Goal: Information Seeking & Learning: Find specific page/section

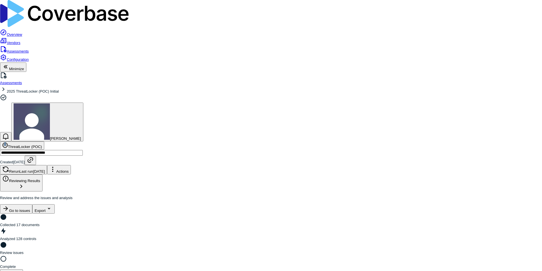
scroll to position [2014, 0]
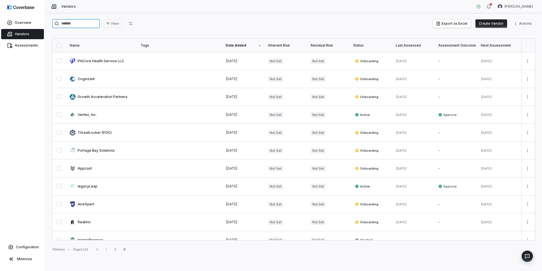
click at [66, 25] on input "search" at bounding box center [76, 23] width 48 height 9
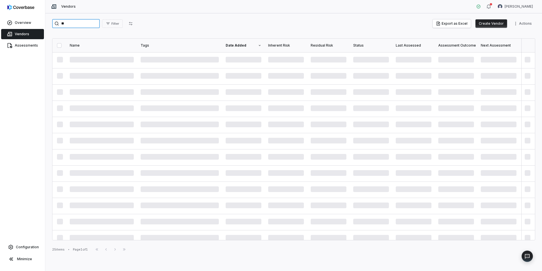
type input "*"
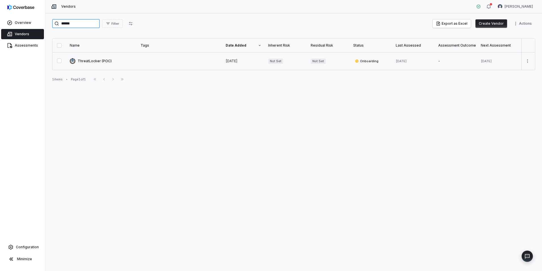
type input "******"
click at [97, 61] on link at bounding box center [101, 61] width 71 height 18
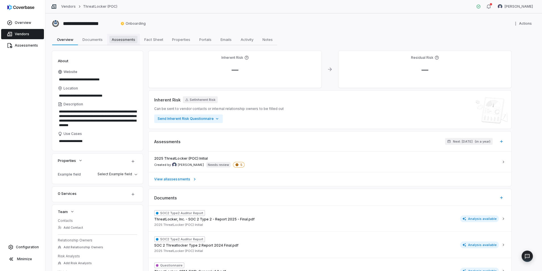
click at [129, 39] on span "Assessments" at bounding box center [123, 39] width 28 height 7
type textarea "*"
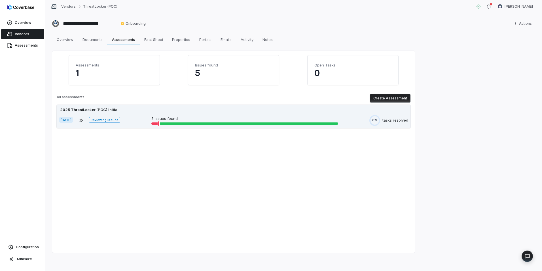
click at [203, 118] on p "5 issues found" at bounding box center [244, 119] width 187 height 6
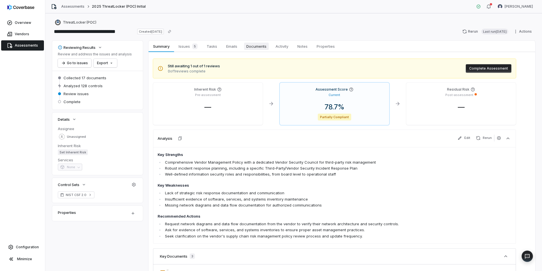
click at [255, 48] on span "Documents" at bounding box center [256, 46] width 25 height 7
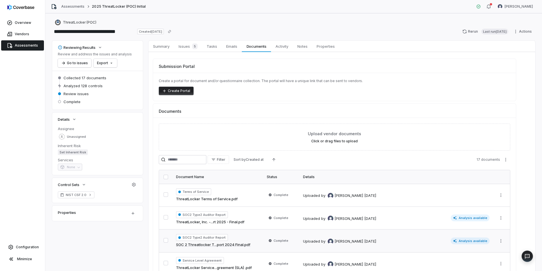
scroll to position [28, 0]
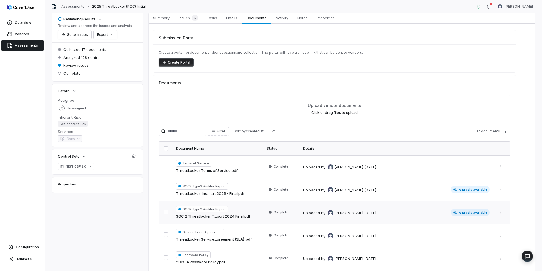
click at [253, 208] on div "SOC2 Type2 Auditor Report SOC 2 Threatlocker T...port 2024 Final.pdf" at bounding box center [218, 212] width 84 height 14
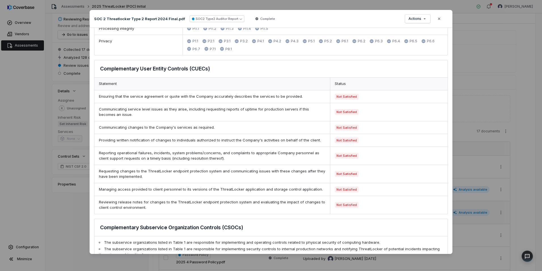
scroll to position [347, 0]
